Goal: Navigation & Orientation: Find specific page/section

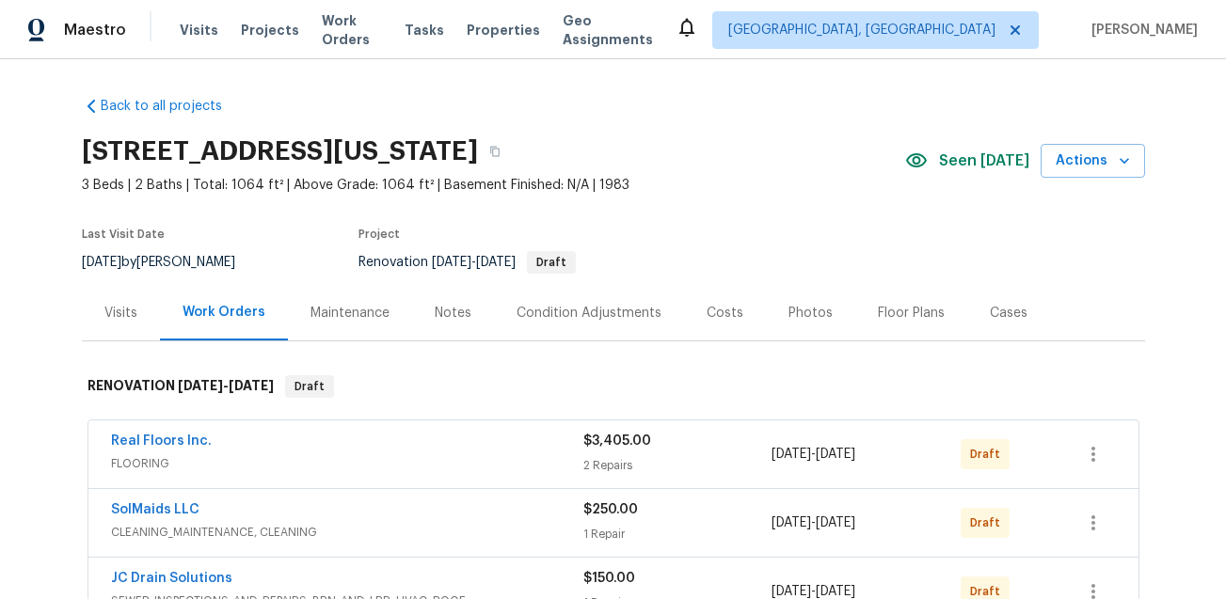
scroll to position [69, 0]
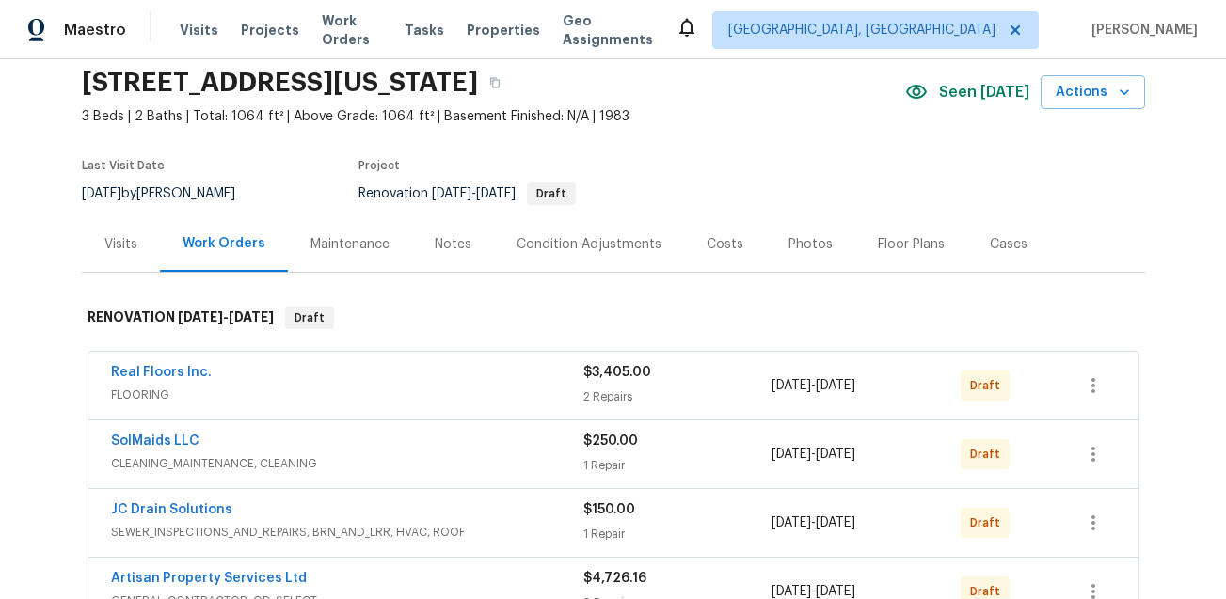
click at [901, 242] on div "Floor Plans" at bounding box center [911, 244] width 67 height 19
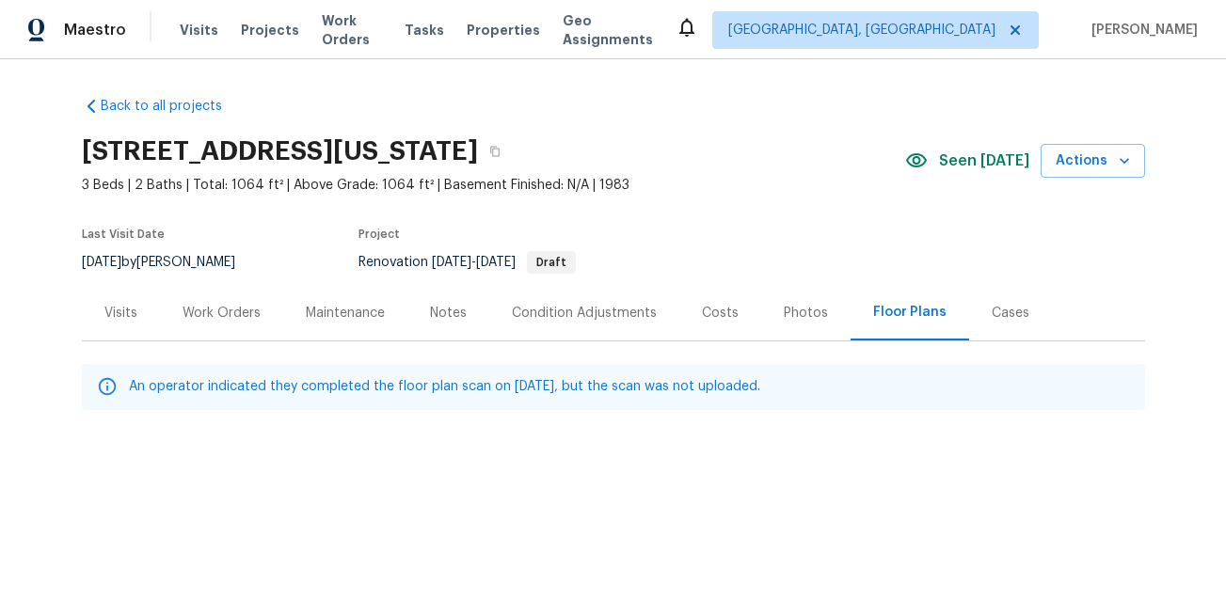
click at [114, 311] on div "Visits" at bounding box center [120, 313] width 33 height 19
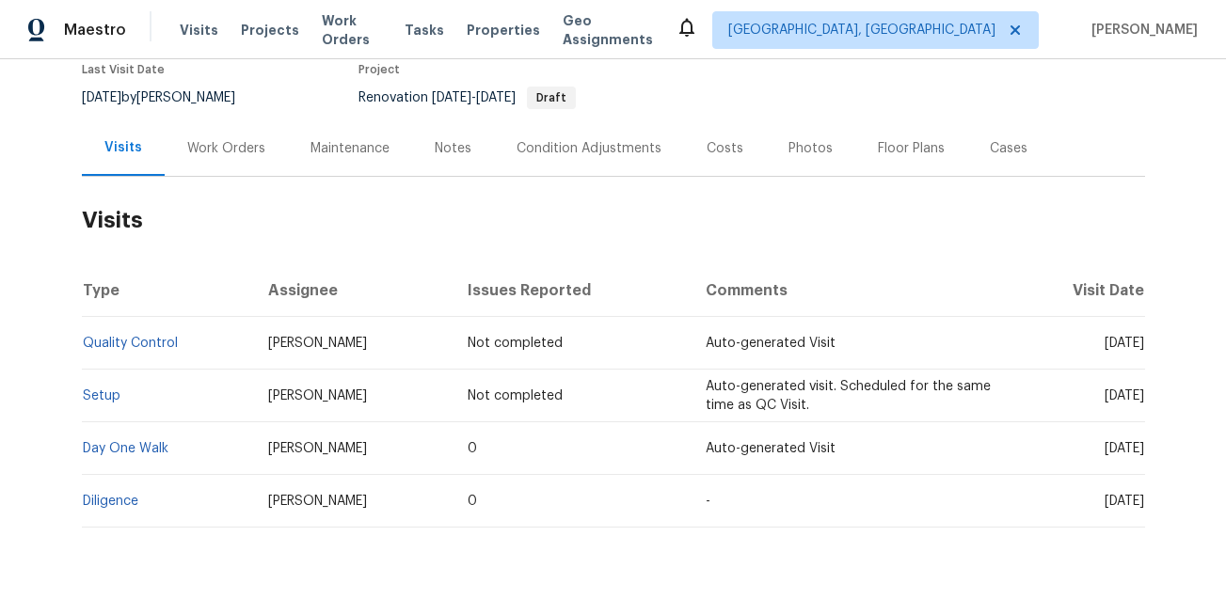
scroll to position [164, 0]
click at [788, 141] on div "Photos" at bounding box center [810, 149] width 44 height 19
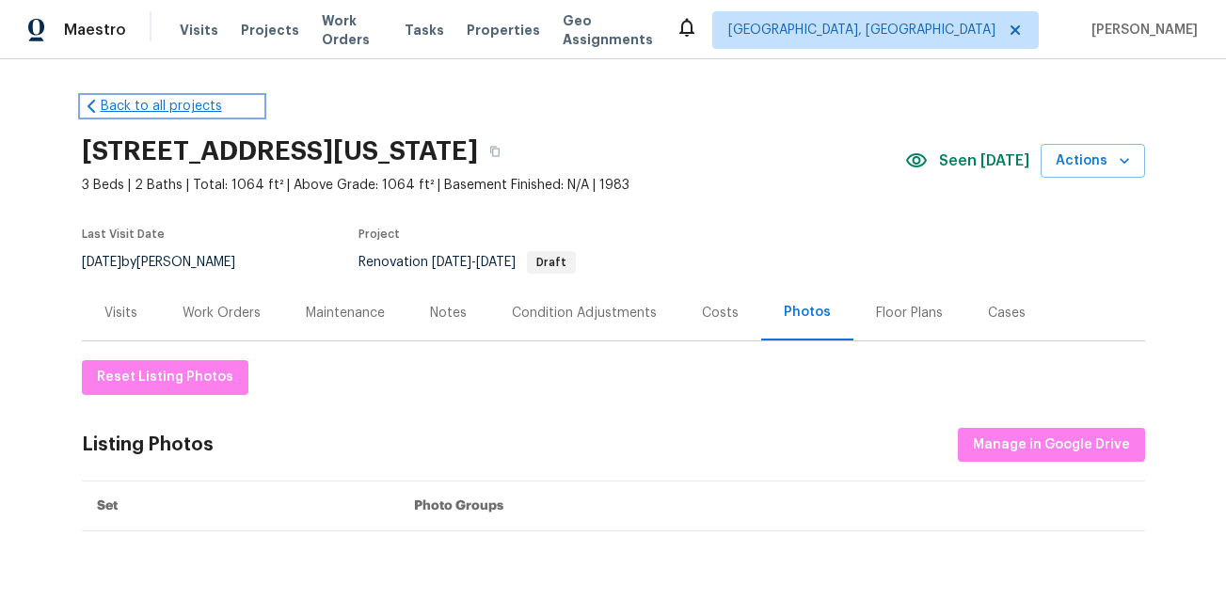
click at [166, 100] on link "Back to all projects" at bounding box center [172, 106] width 181 height 19
